Goal: Task Accomplishment & Management: Use online tool/utility

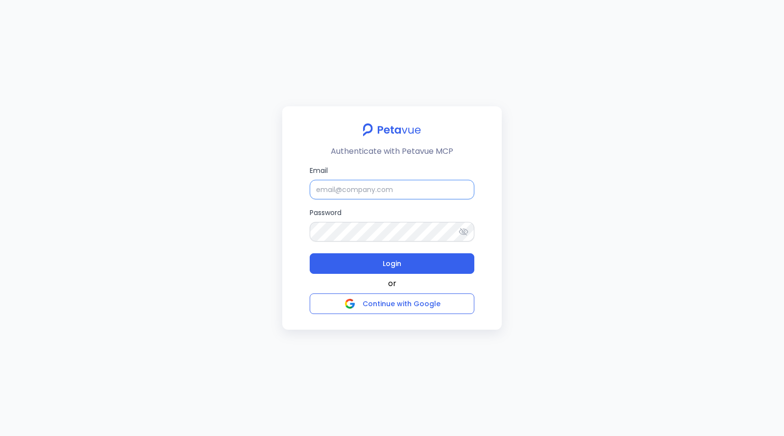
type input "[EMAIL_ADDRESS][DOMAIN_NAME]"
click at [413, 206] on div "Email [EMAIL_ADDRESS][DOMAIN_NAME] Password Login" at bounding box center [392, 219] width 165 height 108
click at [390, 190] on input "ijas+sp@petavue.com" at bounding box center [392, 190] width 165 height 20
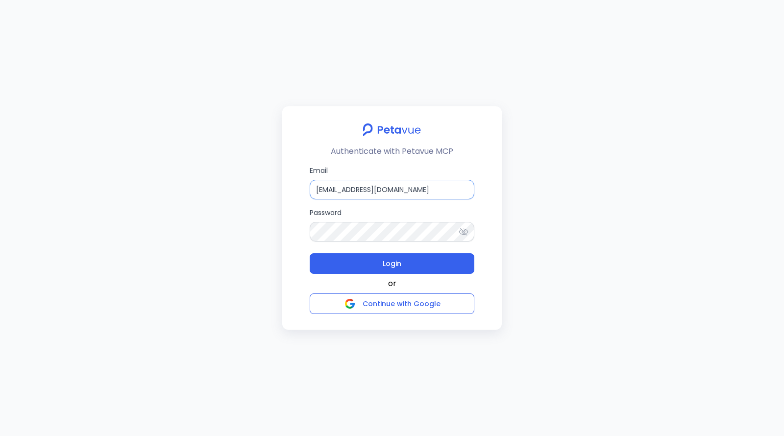
click at [390, 190] on input "ijas+sp@petavue.com" at bounding box center [392, 190] width 165 height 20
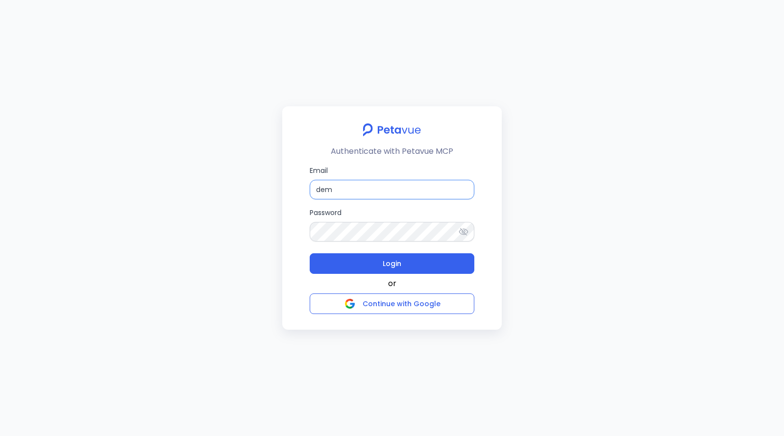
type input "[EMAIL_ADDRESS][DOMAIN_NAME]"
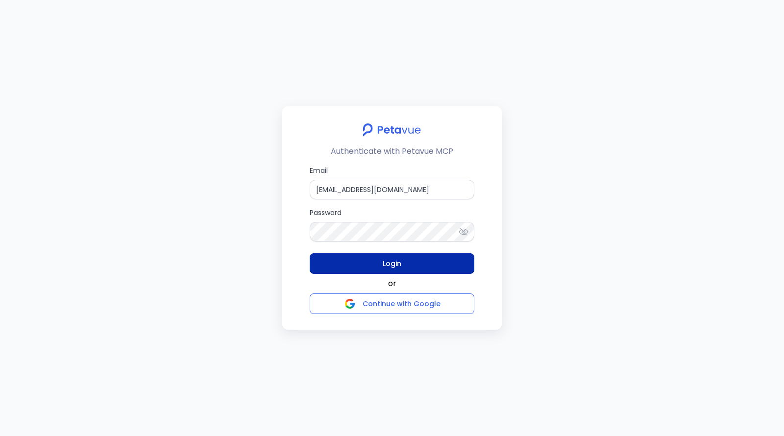
click at [409, 261] on button "Login" at bounding box center [392, 263] width 165 height 21
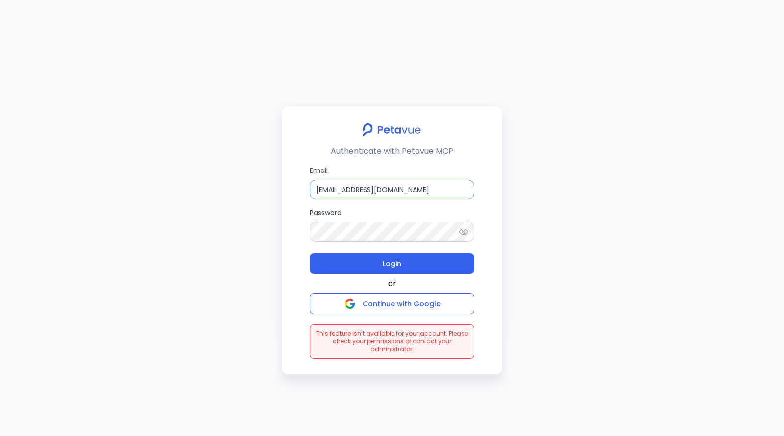
click at [370, 189] on input "[EMAIL_ADDRESS][DOMAIN_NAME]" at bounding box center [392, 190] width 165 height 20
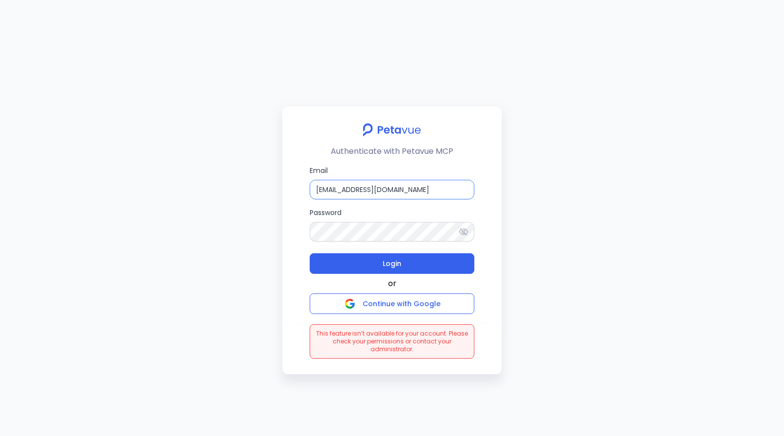
click at [370, 189] on input "[EMAIL_ADDRESS][DOMAIN_NAME]" at bounding box center [392, 190] width 165 height 20
click at [441, 190] on input "[EMAIL_ADDRESS][DOMAIN_NAME]" at bounding box center [392, 190] width 165 height 20
click at [396, 206] on div "Email demo+mark_sales@petavue.com Password Login" at bounding box center [392, 219] width 165 height 108
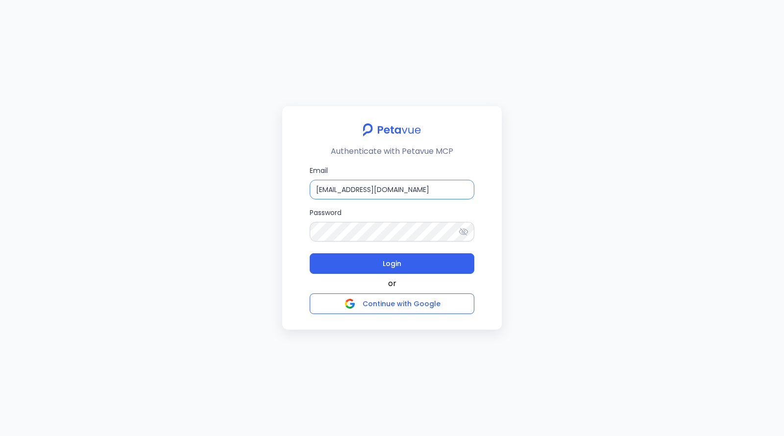
click at [393, 188] on input "[EMAIL_ADDRESS][DOMAIN_NAME]" at bounding box center [392, 190] width 165 height 20
type input "[PERSON_NAME][EMAIL_ADDRESS][PERSON_NAME][DOMAIN_NAME]"
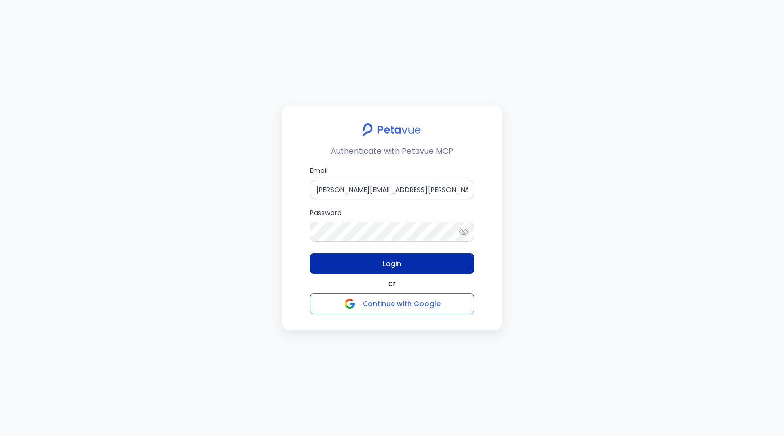
click at [425, 259] on button "Login" at bounding box center [392, 263] width 165 height 21
